Goal: Task Accomplishment & Management: Manage account settings

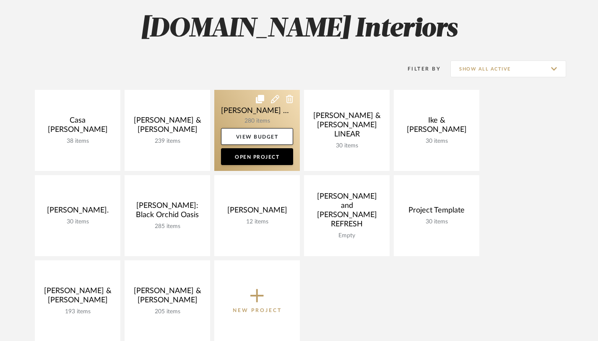
scroll to position [130, 0]
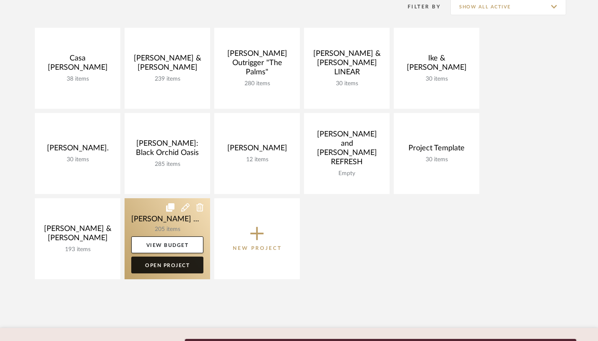
click at [165, 263] on link "Open Project" at bounding box center [167, 264] width 72 height 17
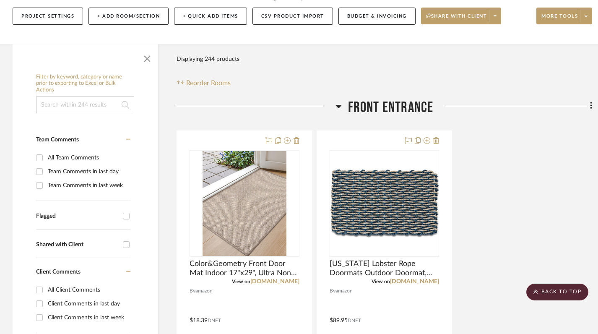
scroll to position [122, 0]
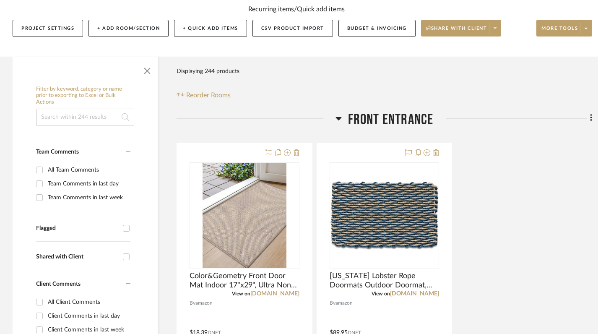
click at [342, 111] on h3 "Front Entrance" at bounding box center [385, 120] width 98 height 18
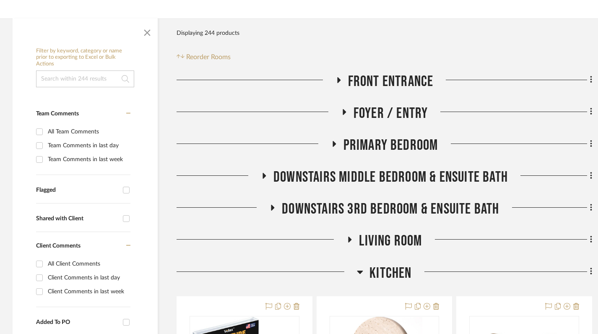
scroll to position [267, 0]
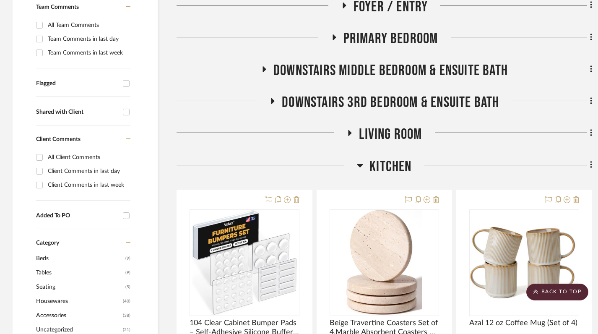
click at [359, 160] on icon at bounding box center [360, 165] width 6 height 10
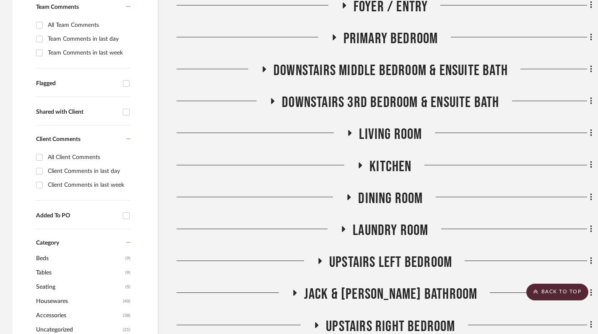
click at [349, 194] on icon at bounding box center [349, 197] width 3 height 6
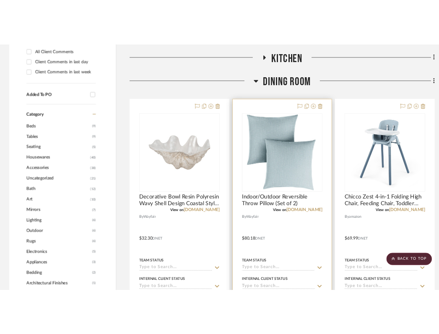
scroll to position [406, 0]
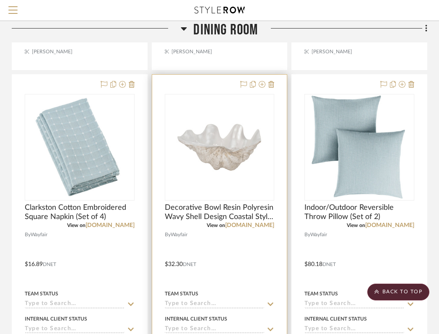
scroll to position [755, 165]
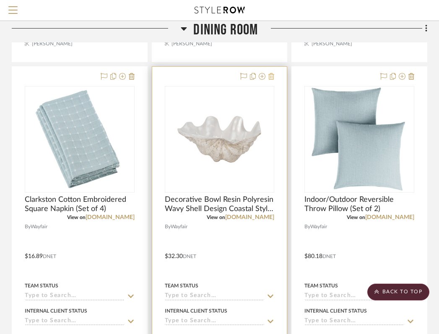
click at [271, 73] on icon at bounding box center [271, 76] width 6 height 7
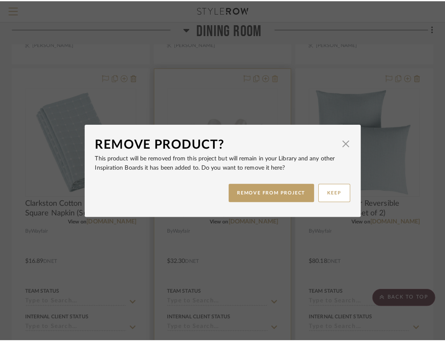
scroll to position [0, 0]
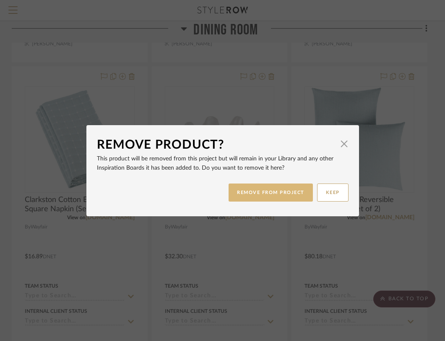
click at [277, 190] on button "REMOVE FROM PROJECT" at bounding box center [271, 192] width 84 height 18
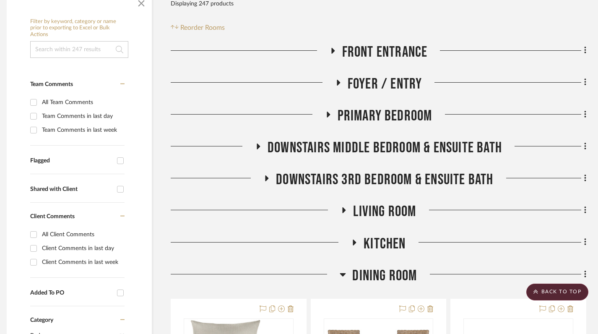
scroll to position [0, 6]
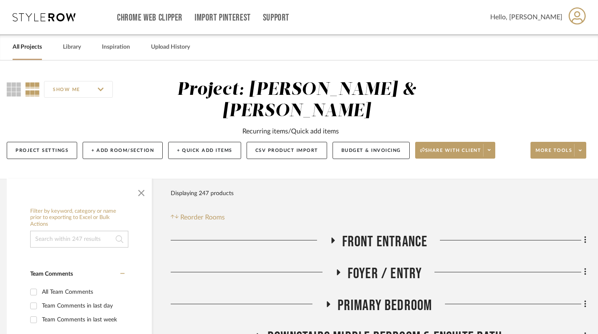
click at [25, 46] on link "All Projects" at bounding box center [27, 47] width 29 height 11
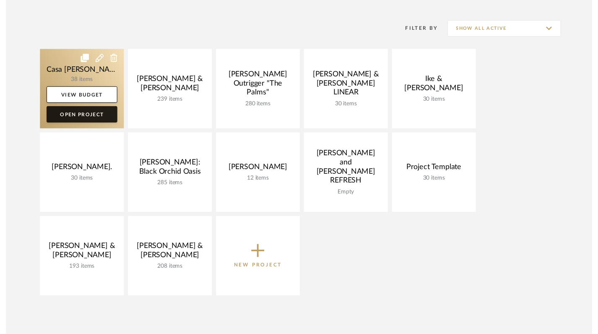
scroll to position [114, 0]
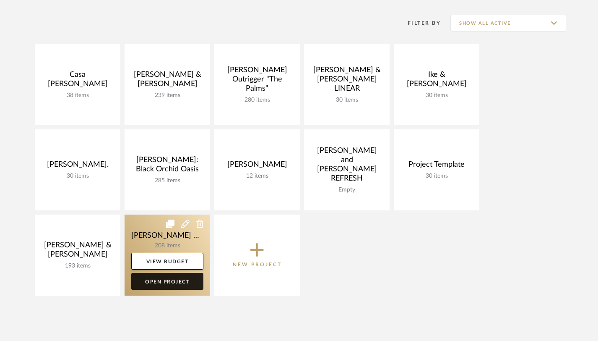
click at [172, 284] on link "Open Project" at bounding box center [167, 281] width 72 height 17
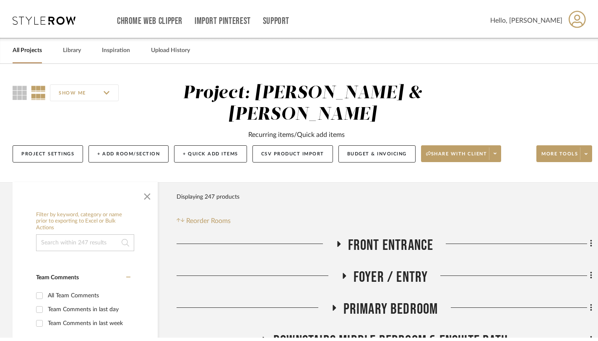
scroll to position [4, 0]
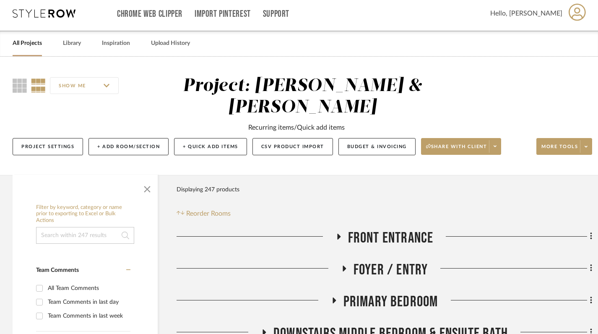
click at [21, 45] on link "All Projects" at bounding box center [27, 43] width 29 height 11
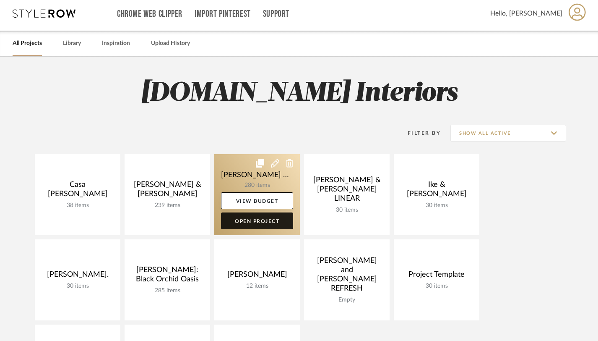
click at [259, 219] on link "Open Project" at bounding box center [257, 220] width 72 height 17
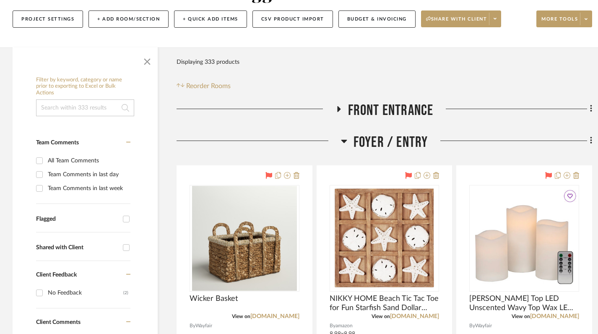
scroll to position [124, 0]
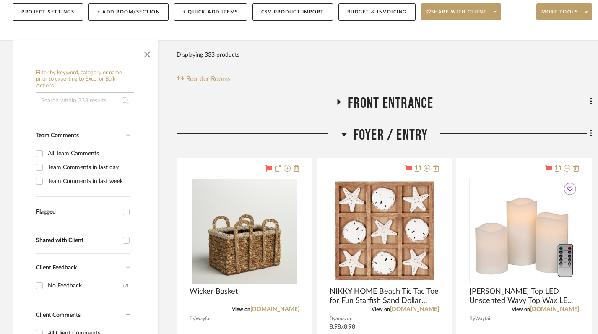
click at [343, 132] on icon at bounding box center [344, 134] width 6 height 10
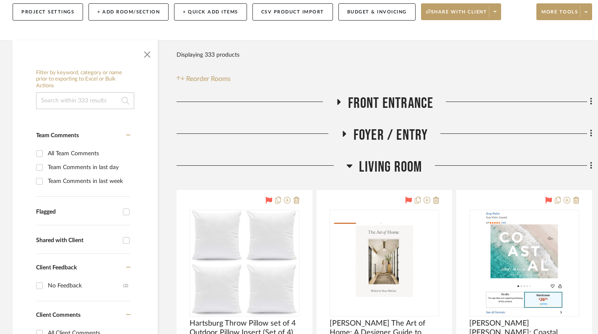
click at [350, 168] on icon at bounding box center [349, 166] width 6 height 10
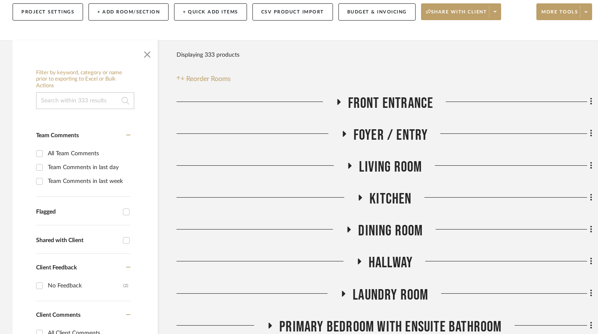
scroll to position [184, 0]
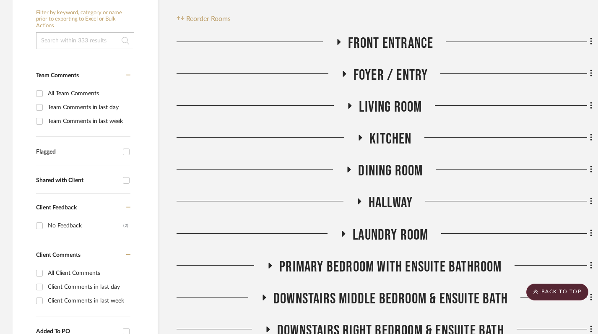
click at [348, 169] on icon at bounding box center [349, 170] width 3 height 6
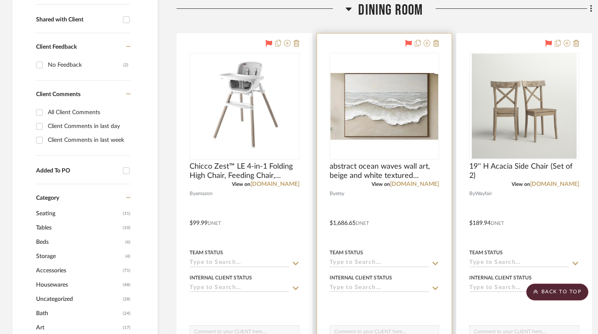
scroll to position [344, 0]
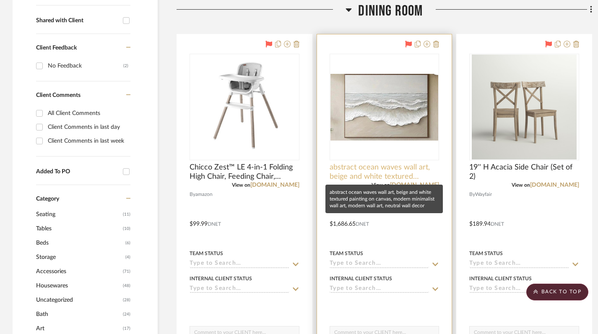
click at [385, 170] on span "abstract ocean waves wall art, beige and white textured painting on canvas, mod…" at bounding box center [385, 172] width 110 height 18
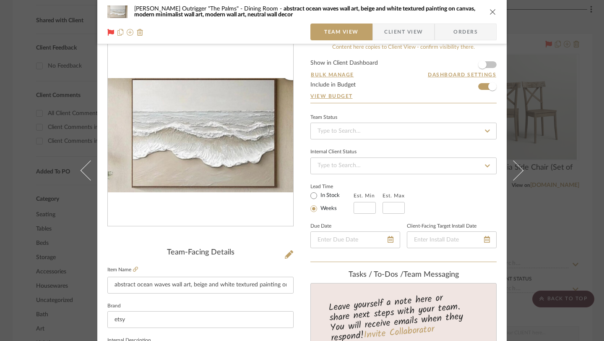
scroll to position [0, 0]
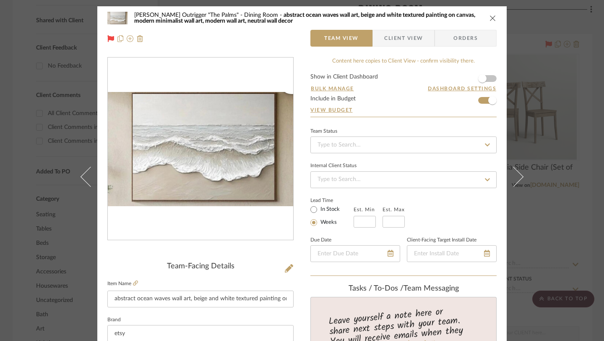
click at [445, 20] on icon "close" at bounding box center [493, 18] width 7 height 7
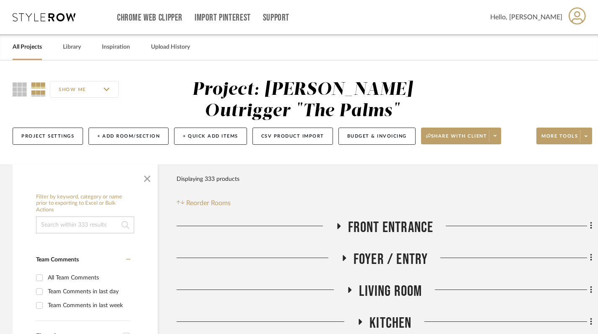
click at [29, 50] on link "All Projects" at bounding box center [27, 47] width 29 height 11
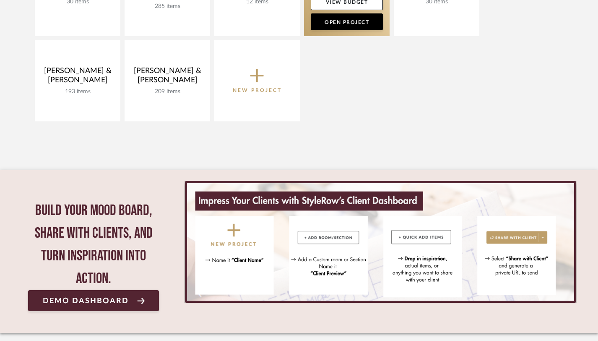
scroll to position [297, 0]
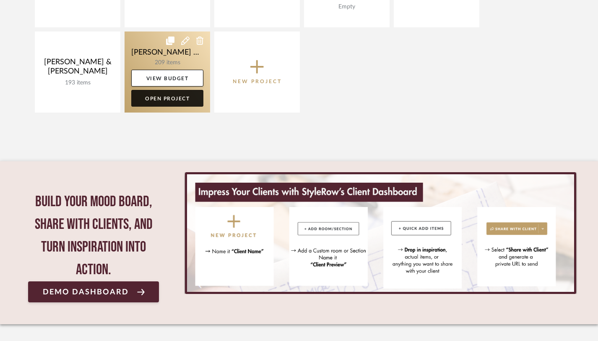
click at [169, 99] on link "Open Project" at bounding box center [167, 98] width 72 height 17
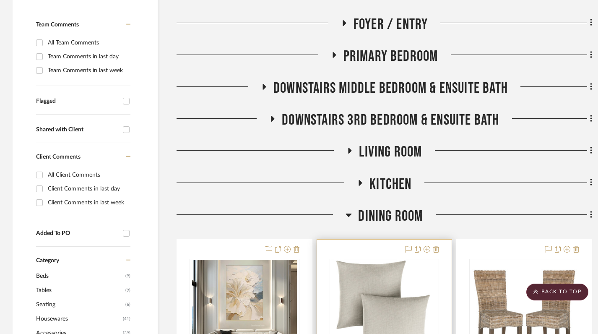
scroll to position [248, 0]
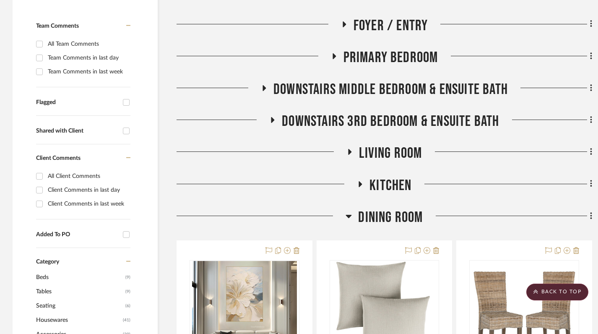
click at [347, 211] on icon at bounding box center [349, 216] width 6 height 10
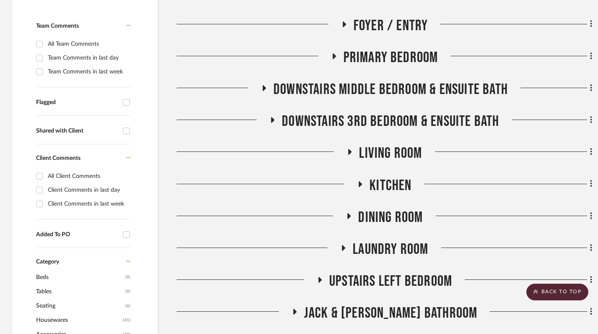
click at [351, 149] on icon at bounding box center [350, 152] width 10 height 6
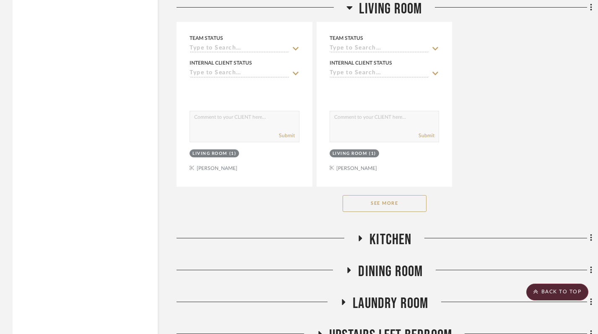
scroll to position [1351, 0]
click at [378, 194] on button "See More" at bounding box center [385, 202] width 84 height 17
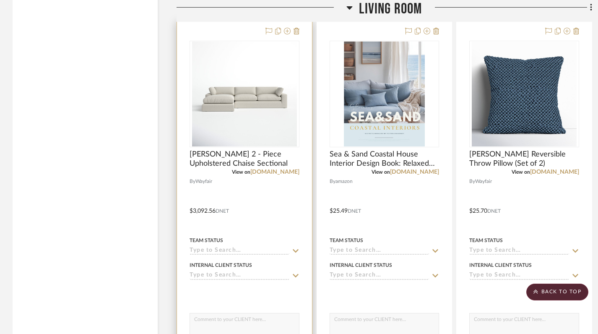
scroll to position [1519, 0]
click at [283, 169] on link "[DOMAIN_NAME]" at bounding box center [274, 172] width 49 height 6
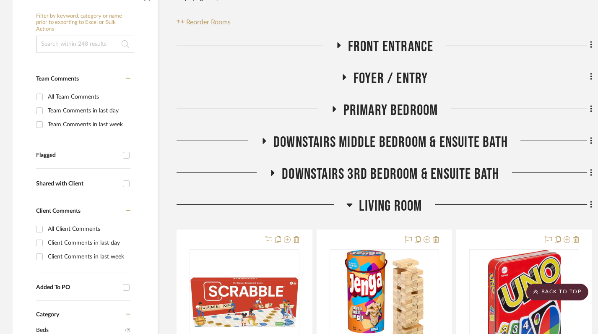
scroll to position [194, 0]
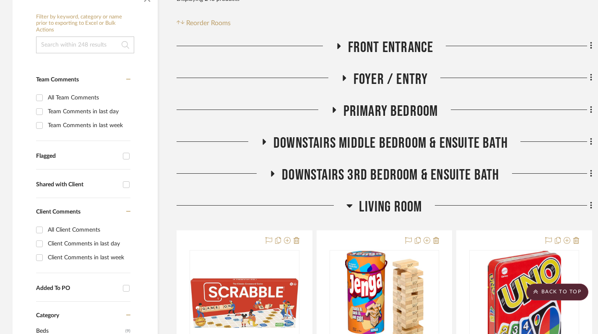
click at [346, 201] on icon at bounding box center [349, 206] width 6 height 10
